Goal: Information Seeking & Learning: Learn about a topic

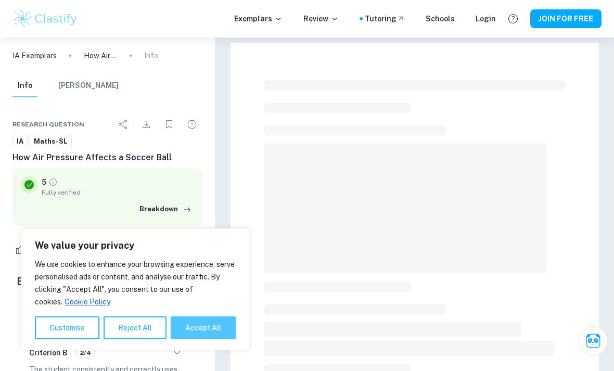
click at [217, 322] on button "Accept All" at bounding box center [203, 327] width 65 height 23
checkbox input "true"
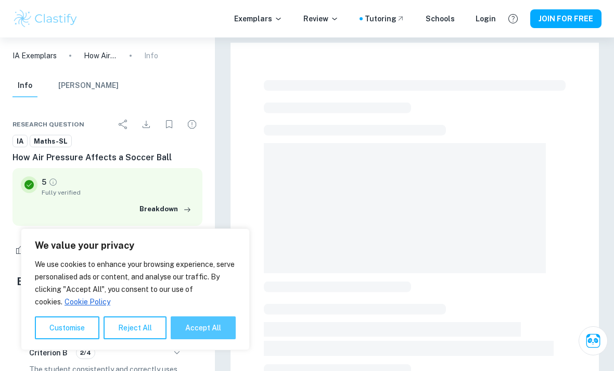
checkbox input "true"
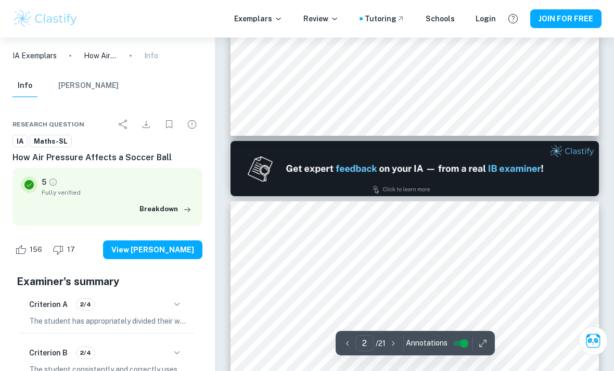
type input "1"
